Goal: Check status: Check status

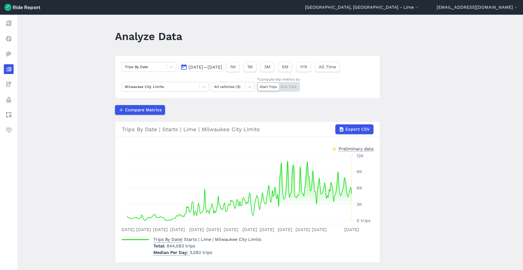
scroll to position [9, 0]
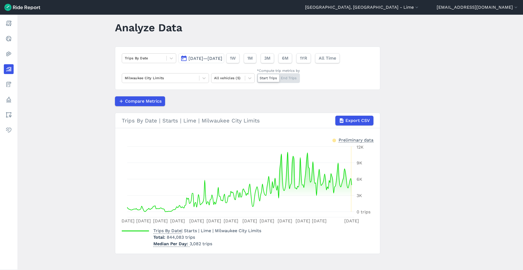
click at [218, 57] on span "[DATE]—[DATE]" at bounding box center [205, 58] width 34 height 5
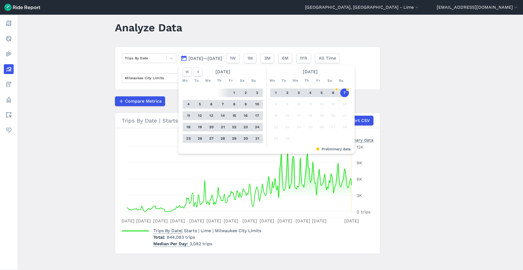
click at [276, 91] on button "1" at bounding box center [275, 92] width 9 height 9
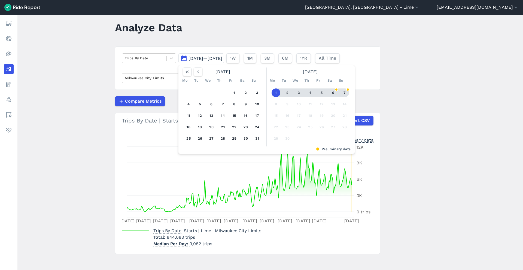
click at [344, 91] on button "7" at bounding box center [344, 92] width 9 height 9
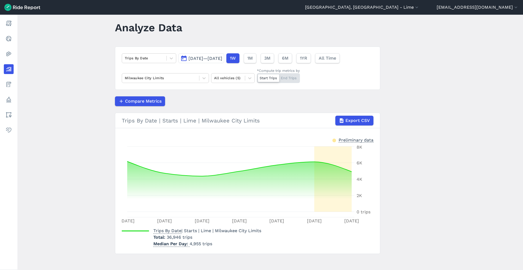
click at [222, 58] on span "[DATE]—[DATE]" at bounding box center [205, 58] width 34 height 5
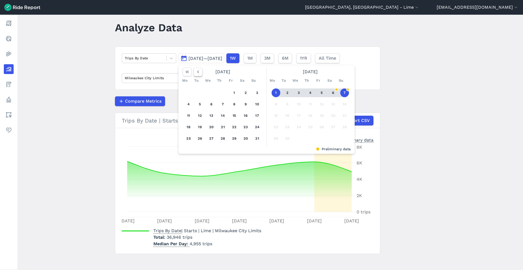
click at [196, 73] on icon "button" at bounding box center [197, 71] width 5 height 5
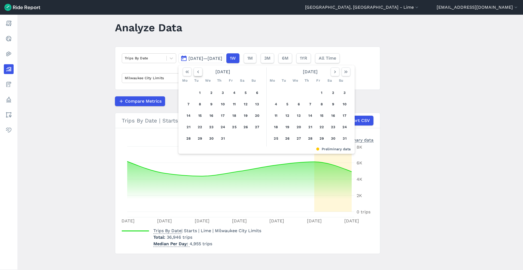
click at [196, 73] on icon "button" at bounding box center [197, 71] width 5 height 5
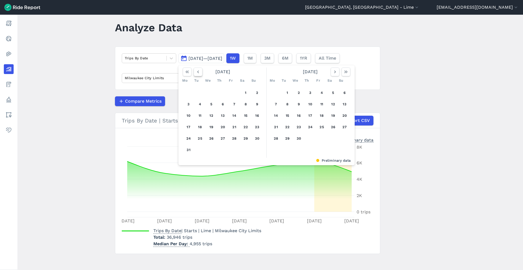
click at [196, 73] on icon "button" at bounding box center [197, 71] width 5 height 5
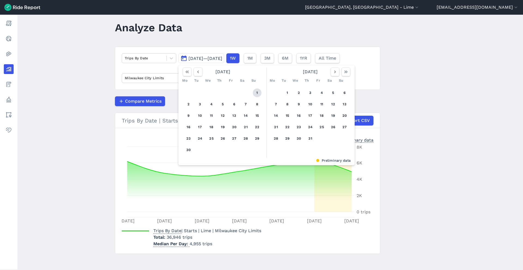
click at [260, 91] on button "1" at bounding box center [257, 92] width 9 height 9
click at [337, 71] on button "button" at bounding box center [335, 72] width 9 height 9
click at [337, 70] on button "button" at bounding box center [335, 72] width 9 height 9
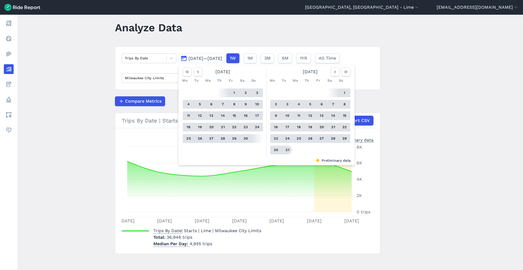
click at [289, 148] on button "31" at bounding box center [287, 150] width 9 height 9
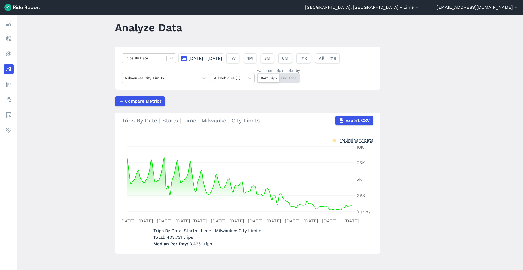
click at [214, 58] on span "[DATE]—[DATE]" at bounding box center [205, 58] width 34 height 5
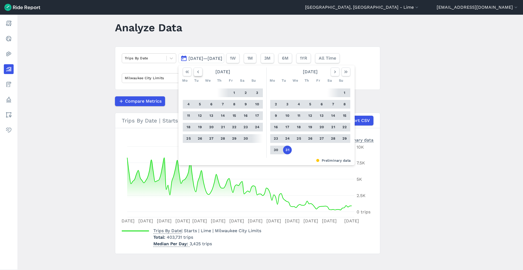
click at [198, 73] on use "button" at bounding box center [198, 72] width 2 height 3
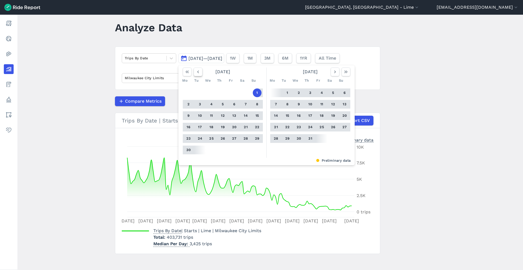
click at [198, 73] on use "button" at bounding box center [198, 72] width 2 height 3
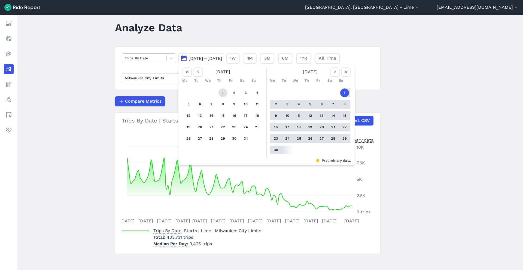
click at [219, 91] on button "1" at bounding box center [222, 92] width 9 height 9
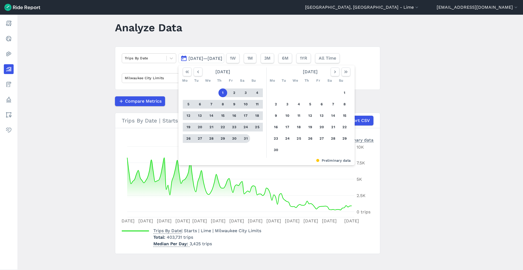
click at [247, 139] on button "31" at bounding box center [245, 138] width 9 height 9
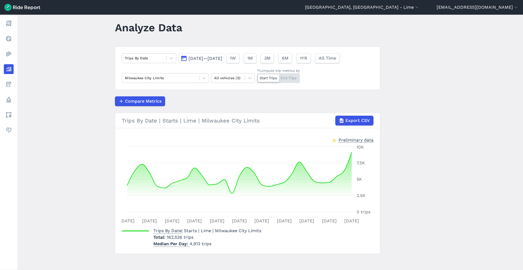
click at [215, 57] on span "[DATE]—[DATE]" at bounding box center [205, 58] width 34 height 5
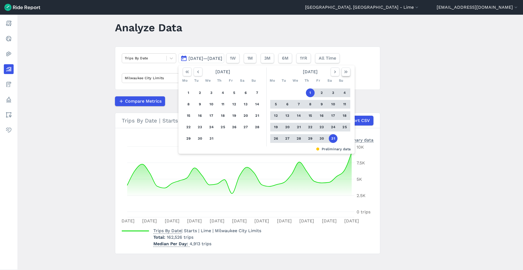
click at [347, 70] on icon "button" at bounding box center [345, 71] width 5 height 5
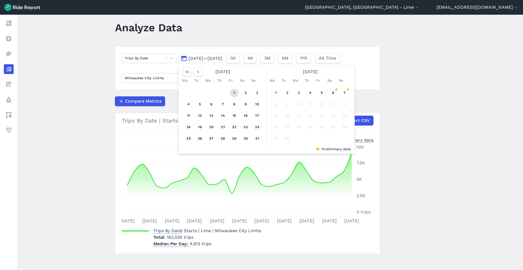
click at [232, 93] on button "1" at bounding box center [234, 92] width 9 height 9
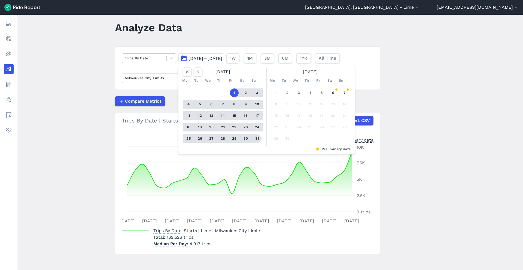
click at [255, 140] on button "31" at bounding box center [257, 138] width 9 height 9
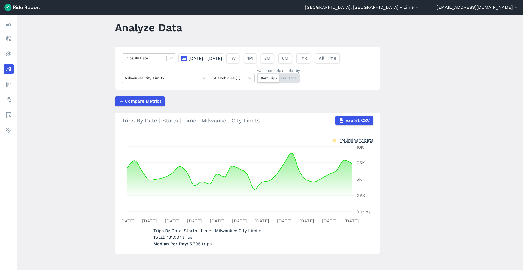
click at [212, 61] on button "[DATE]—[DATE]" at bounding box center [201, 58] width 46 height 10
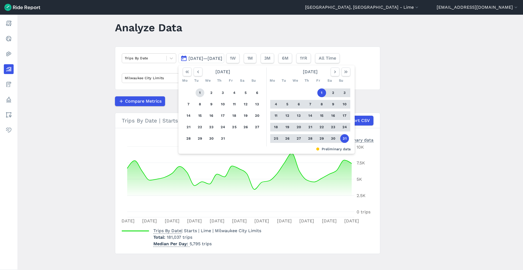
click at [200, 89] on button "1" at bounding box center [199, 92] width 9 height 9
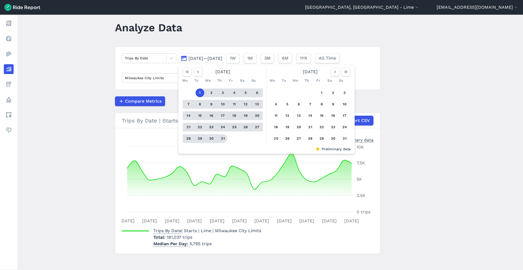
click at [222, 139] on button "31" at bounding box center [222, 138] width 9 height 9
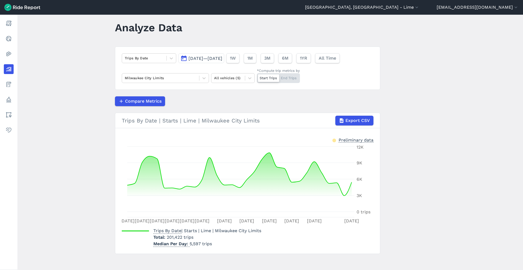
click at [202, 57] on span "[DATE]—[DATE]" at bounding box center [205, 58] width 34 height 5
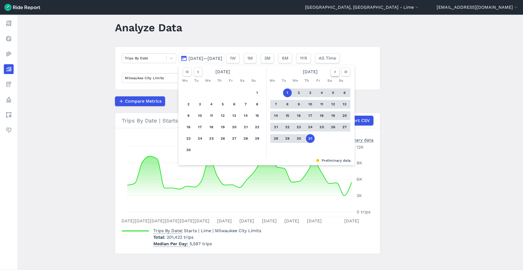
click at [335, 68] on button "button" at bounding box center [335, 72] width 9 height 9
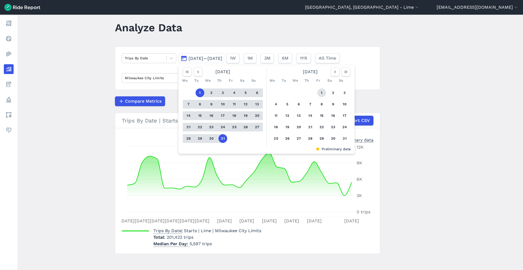
click at [321, 91] on button "1" at bounding box center [321, 92] width 9 height 9
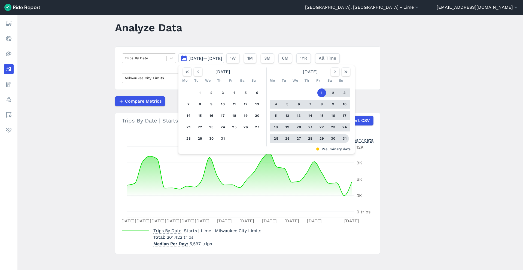
click at [344, 138] on button "31" at bounding box center [344, 138] width 9 height 9
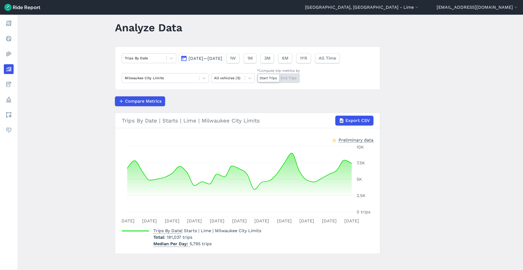
click at [222, 59] on span "[DATE]—[DATE]" at bounding box center [205, 58] width 34 height 5
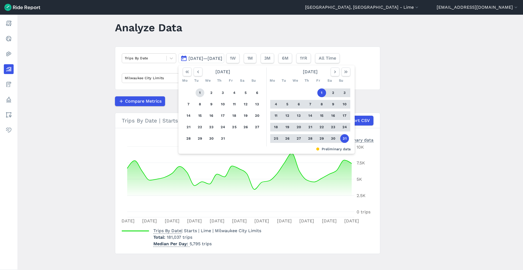
click at [198, 90] on button "1" at bounding box center [199, 92] width 9 height 9
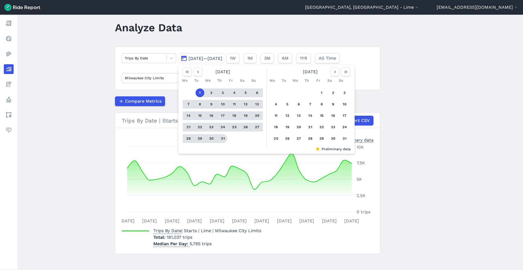
click at [222, 138] on button "31" at bounding box center [222, 138] width 9 height 9
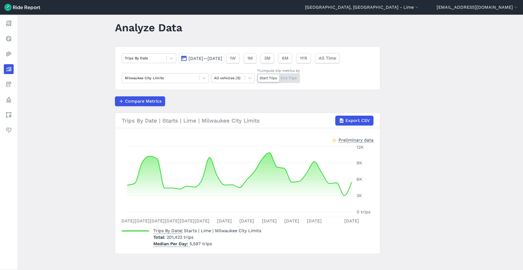
click at [197, 59] on span "[DATE]—[DATE]" at bounding box center [205, 58] width 34 height 5
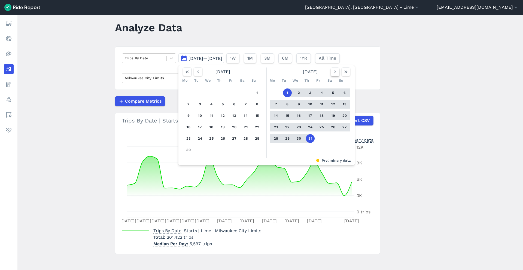
click at [334, 72] on use "button" at bounding box center [335, 72] width 2 height 3
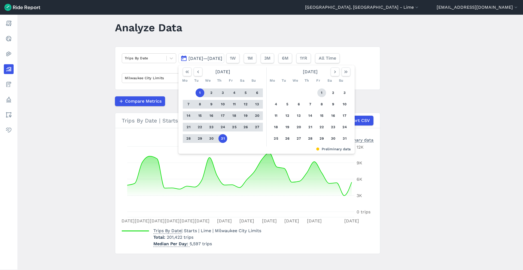
click at [320, 94] on button "1" at bounding box center [321, 92] width 9 height 9
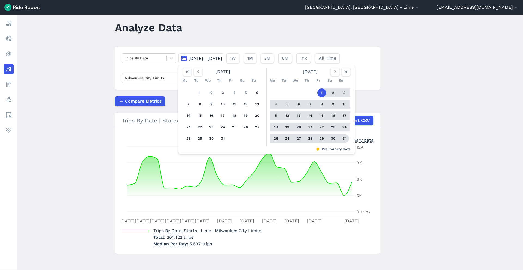
click at [346, 137] on button "31" at bounding box center [344, 138] width 9 height 9
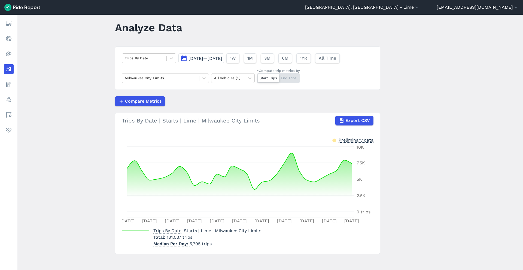
click at [204, 59] on span "[DATE]—[DATE]" at bounding box center [205, 58] width 34 height 5
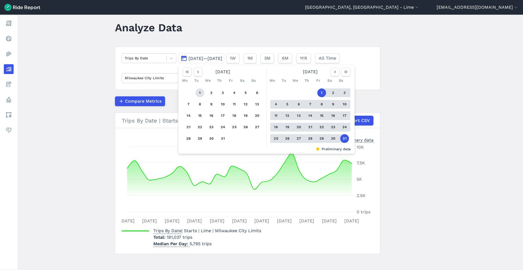
click at [200, 92] on button "1" at bounding box center [199, 92] width 9 height 9
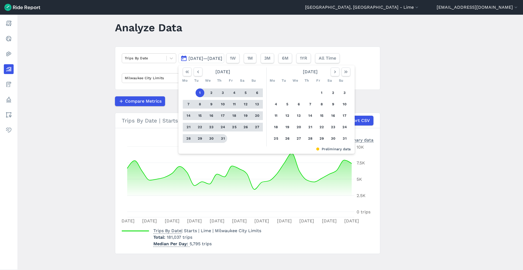
click at [222, 139] on button "31" at bounding box center [222, 138] width 9 height 9
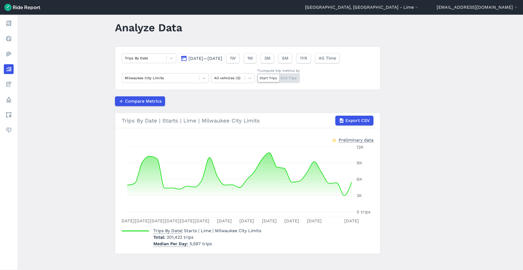
click at [219, 58] on span "[DATE]—[DATE]" at bounding box center [205, 58] width 34 height 5
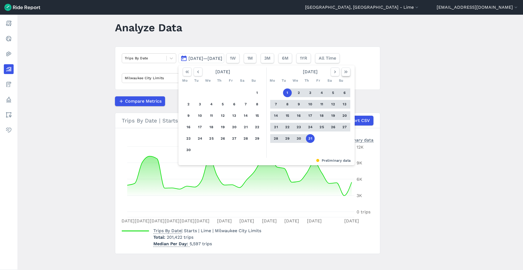
click at [343, 71] on icon "button" at bounding box center [345, 71] width 5 height 5
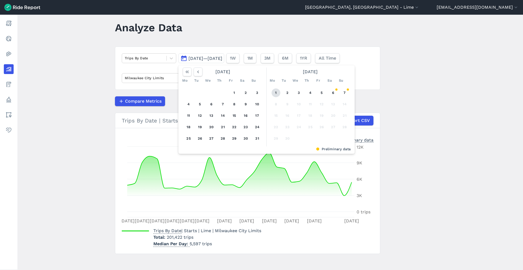
click at [276, 94] on button "1" at bounding box center [275, 92] width 9 height 9
click at [349, 95] on div "1 2 3 4 5 6 7 8 9 10 11 12 13 14 15 16 17 18 19 20 21 22 23 24 25 26 27 28 29 30" at bounding box center [310, 116] width 84 height 62
click at [346, 93] on button "7" at bounding box center [344, 92] width 9 height 9
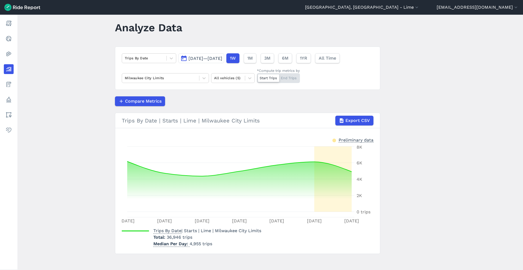
click at [234, 63] on div "Trips By Date [DATE]—[DATE] 1W 1M 3M 6M 1YR All Time Milwaukee City Limits All …" at bounding box center [247, 68] width 265 height 43
